Goal: Transaction & Acquisition: Purchase product/service

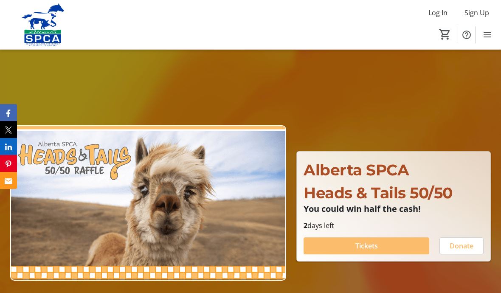
click at [393, 256] on span at bounding box center [366, 246] width 126 height 20
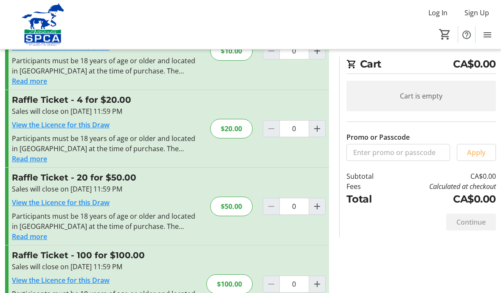
scroll to position [61, 0]
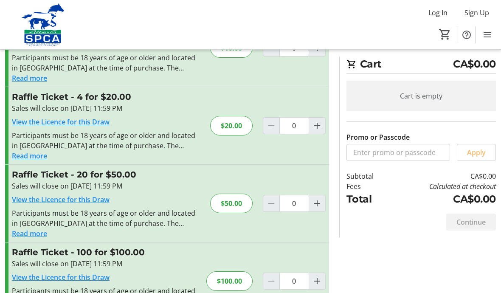
click at [319, 284] on mat-icon "Increment by one" at bounding box center [317, 281] width 10 height 10
type input "1"
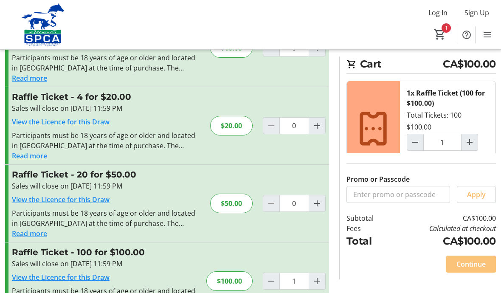
click at [467, 269] on span "Continue" at bounding box center [470, 264] width 29 height 10
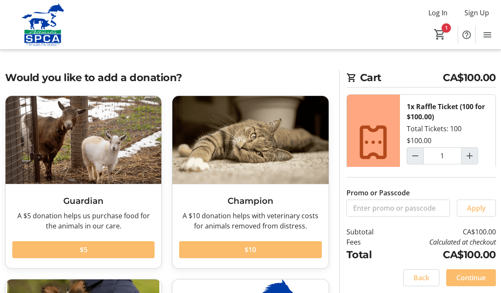
click at [474, 283] on span "Continue" at bounding box center [470, 277] width 29 height 10
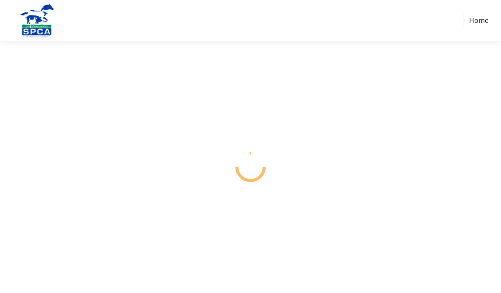
select select "CA"
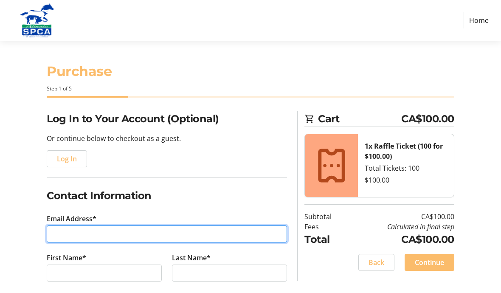
click at [73, 235] on input "Email Address*" at bounding box center [167, 233] width 240 height 17
type input "[EMAIL_ADDRESS][DOMAIN_NAME]"
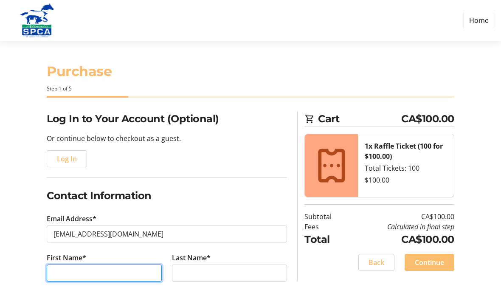
click at [58, 272] on input "First Name*" at bounding box center [104, 272] width 115 height 17
type input "s"
type input "[PERSON_NAME]"
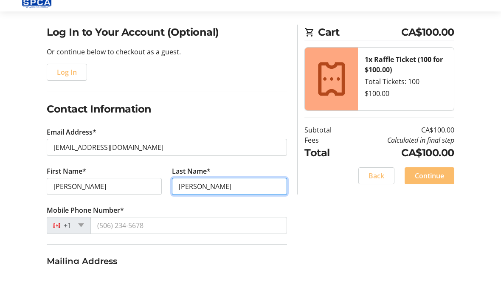
scroll to position [59, 0]
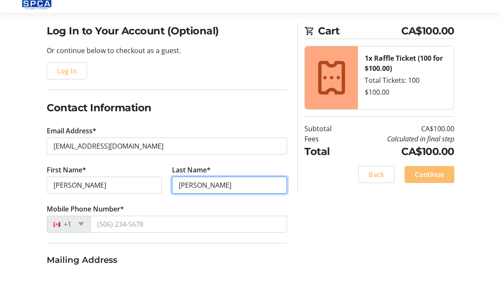
type input "[PERSON_NAME]"
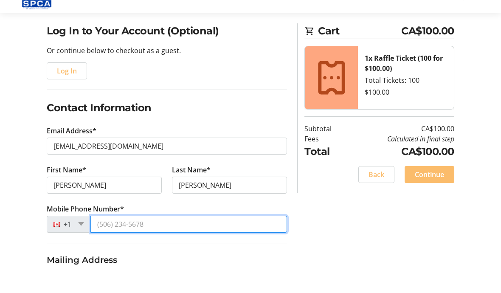
click at [117, 244] on input "Mobile Phone Number*" at bounding box center [188, 252] width 196 height 17
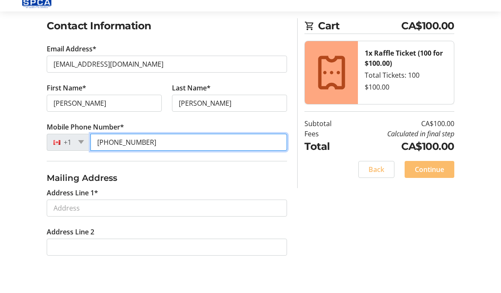
scroll to position [149, 0]
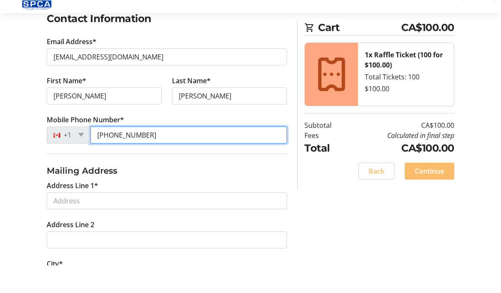
type input "[PHONE_NUMBER]"
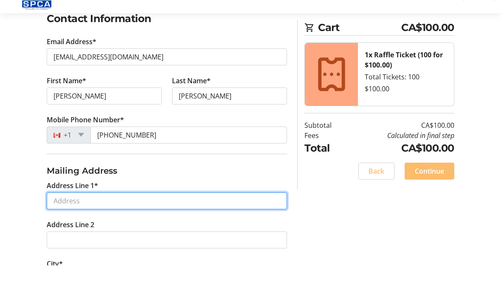
click at [59, 220] on input "Address Line 1*" at bounding box center [167, 228] width 240 height 17
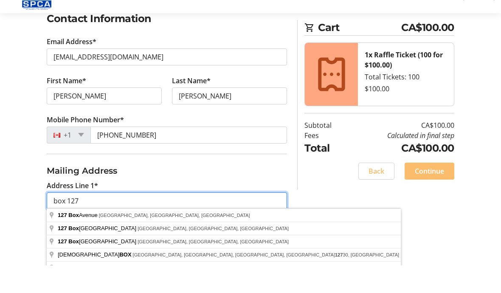
type input "box 127"
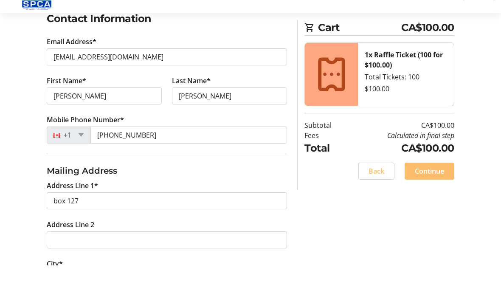
scroll to position [177, 0]
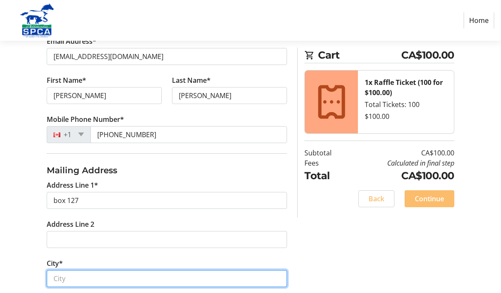
click at [57, 278] on input "City*" at bounding box center [167, 278] width 240 height 17
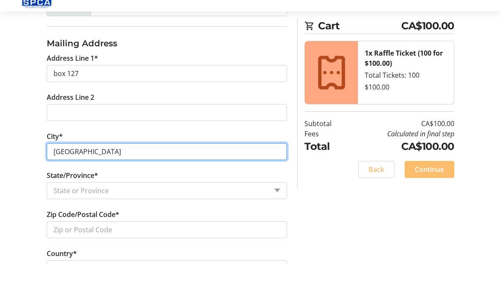
type input "[GEOGRAPHIC_DATA]"
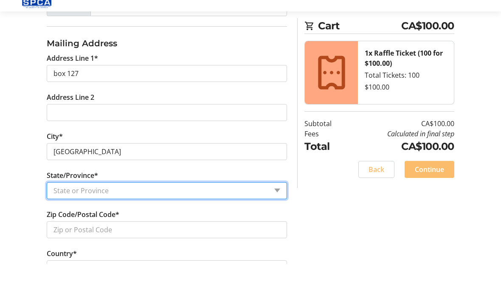
click at [75, 211] on select "State or Province State or Province [GEOGRAPHIC_DATA] [GEOGRAPHIC_DATA] [GEOGRA…" at bounding box center [167, 219] width 240 height 17
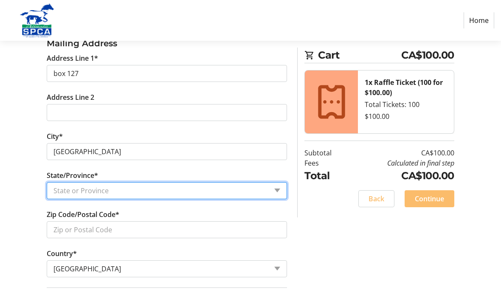
select select "AB"
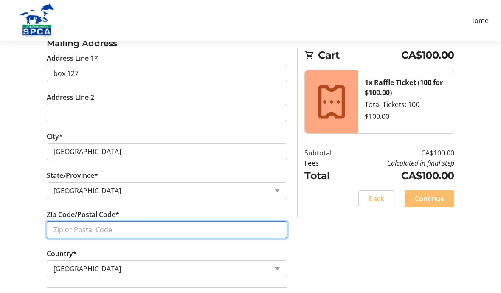
click at [80, 227] on input "Zip Code/Postal Code*" at bounding box center [167, 229] width 240 height 17
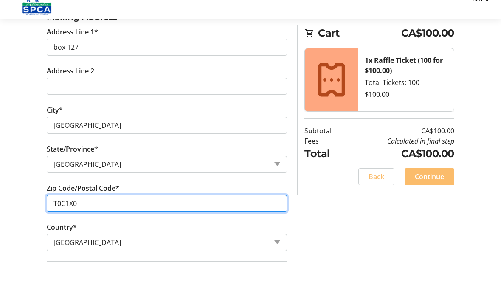
scroll to position [353, 0]
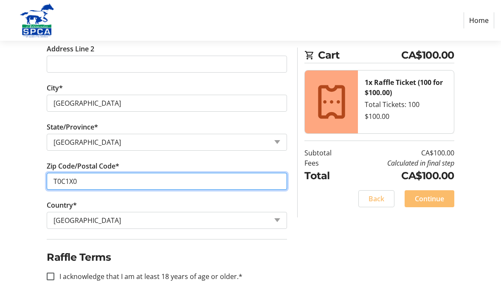
type input "T0C1X0"
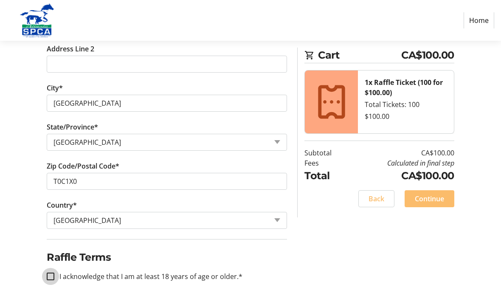
click at [48, 277] on input "I acknowledge that I am at least 18 years of age or older.*" at bounding box center [51, 276] width 8 height 8
checkbox input "true"
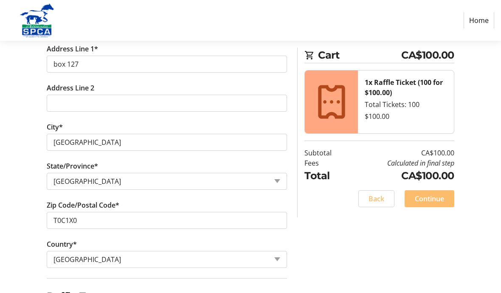
scroll to position [323, 0]
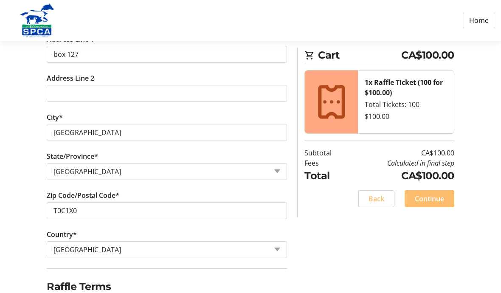
click at [430, 201] on span "Continue" at bounding box center [429, 199] width 29 height 10
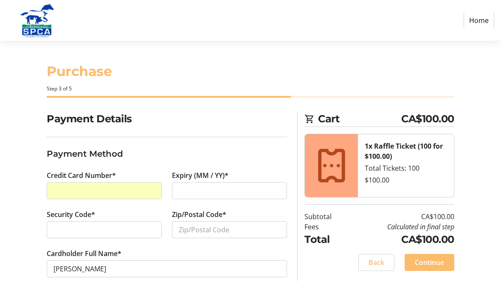
click at [23, 211] on div "Payment Details Payment Method Credit Card Number* Expiry (MM / YY)* Security C…" at bounding box center [250, 204] width 501 height 186
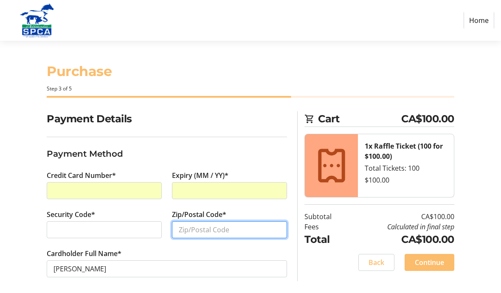
click at [189, 234] on input "Zip/Postal Code*" at bounding box center [229, 229] width 115 height 17
type input "T0C1X0"
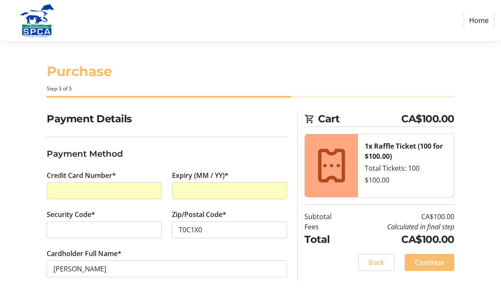
click at [430, 264] on span "Continue" at bounding box center [429, 262] width 29 height 10
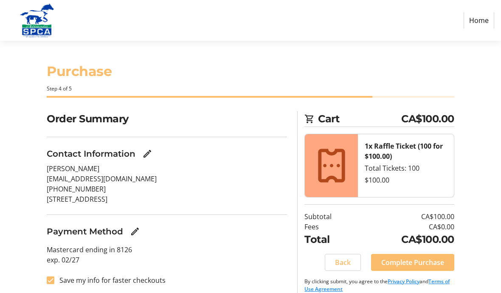
click at [427, 262] on span "Complete Purchase" at bounding box center [412, 262] width 63 height 10
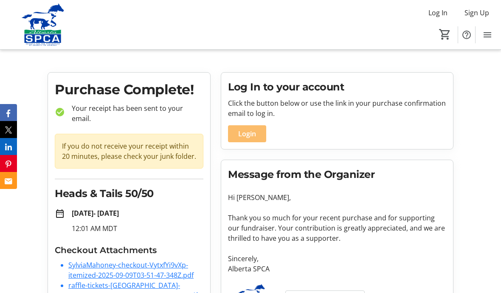
scroll to position [2, 0]
